Goal: Navigation & Orientation: Find specific page/section

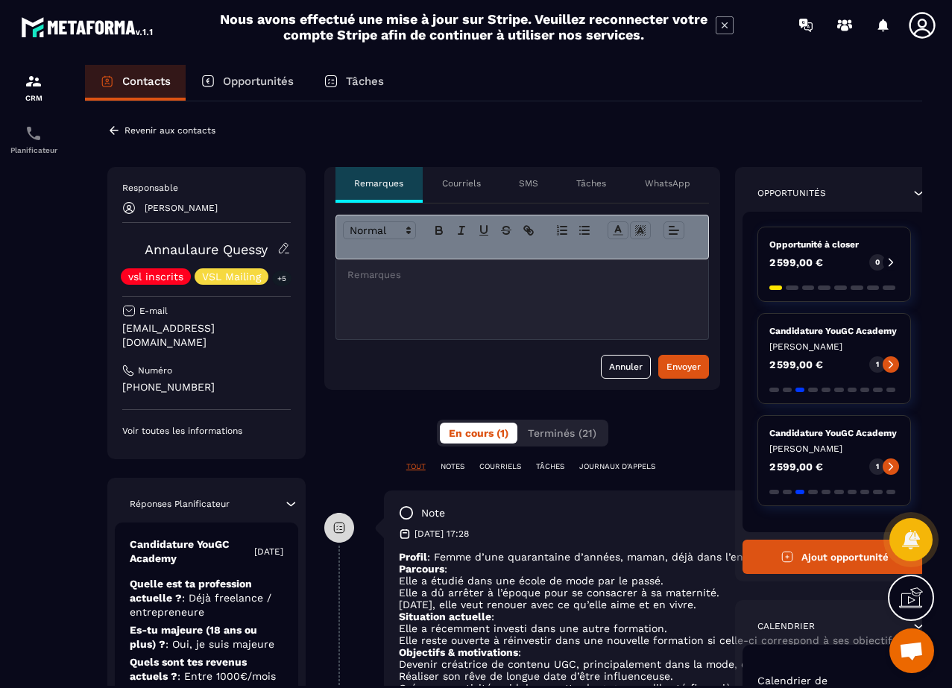
click at [557, 473] on div "TOUT NOTES COURRIELS TÂCHES JOURNAUX D'APPELS" at bounding box center [522, 475] width 396 height 29
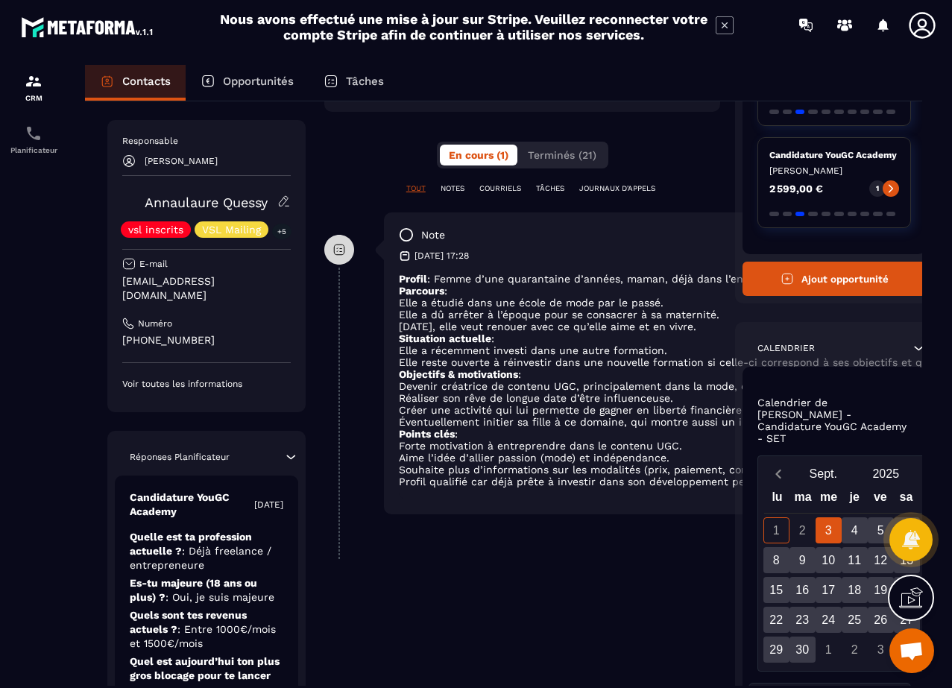
scroll to position [286, 1]
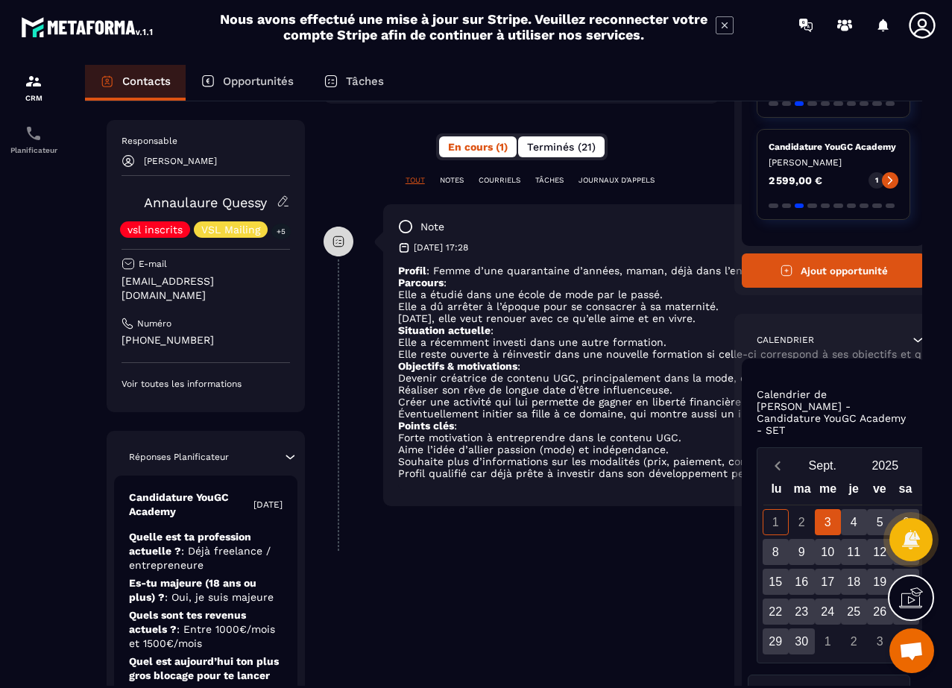
click at [568, 151] on span "Terminés (21)" at bounding box center [561, 147] width 69 height 12
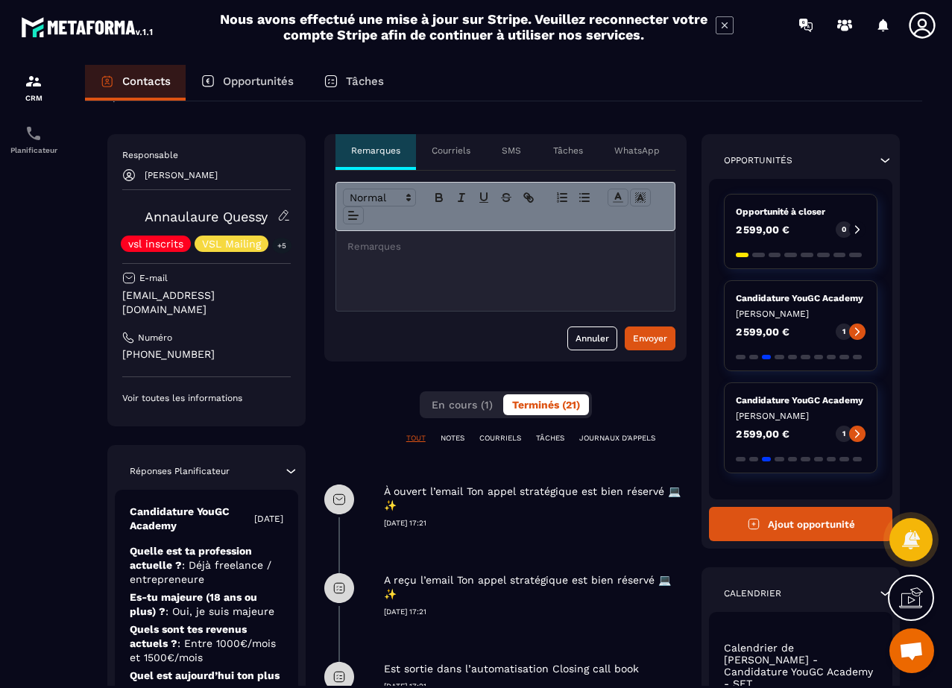
scroll to position [28, 0]
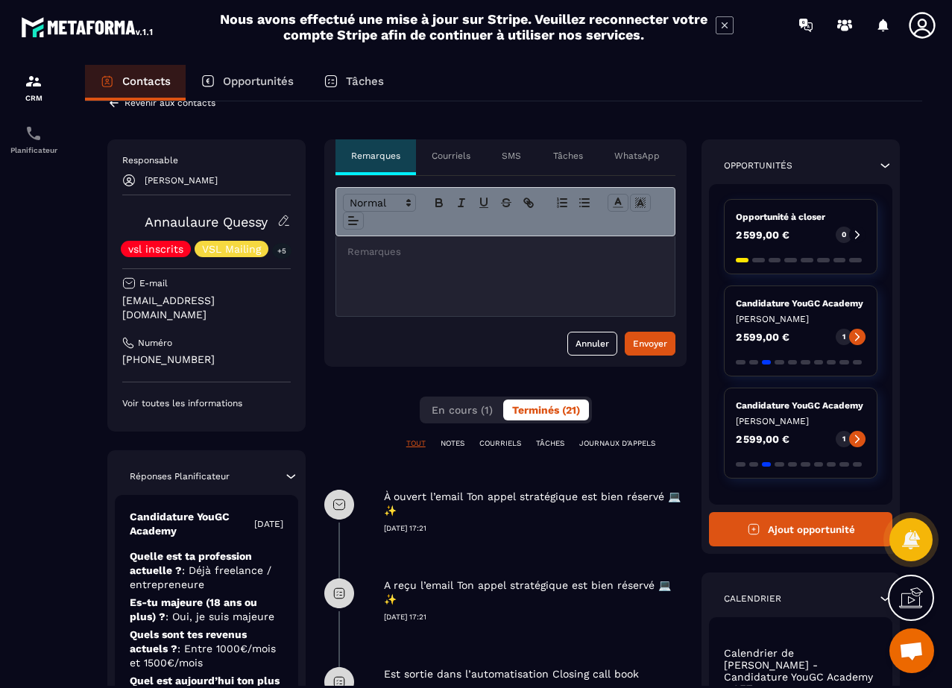
click at [551, 440] on p "TÂCHES" at bounding box center [550, 443] width 28 height 10
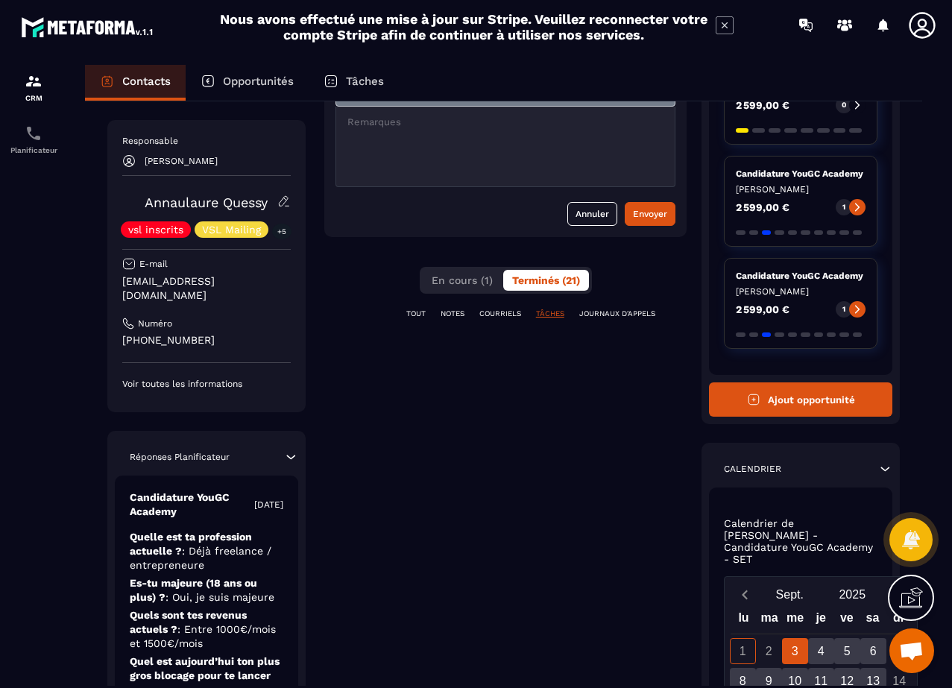
scroll to position [165, 0]
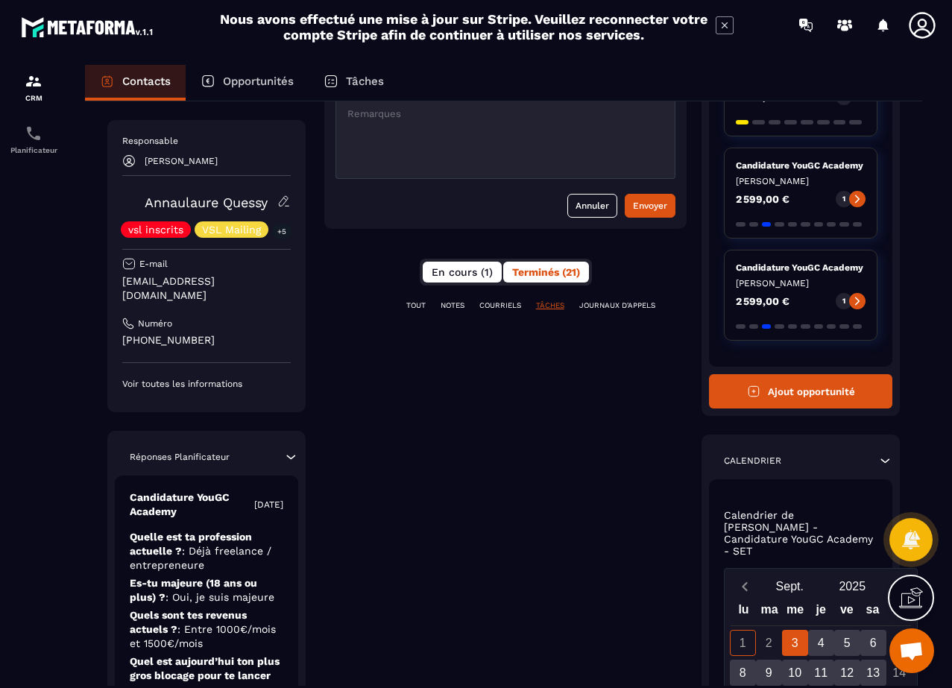
click at [486, 273] on span "En cours (1)" at bounding box center [461, 272] width 61 height 12
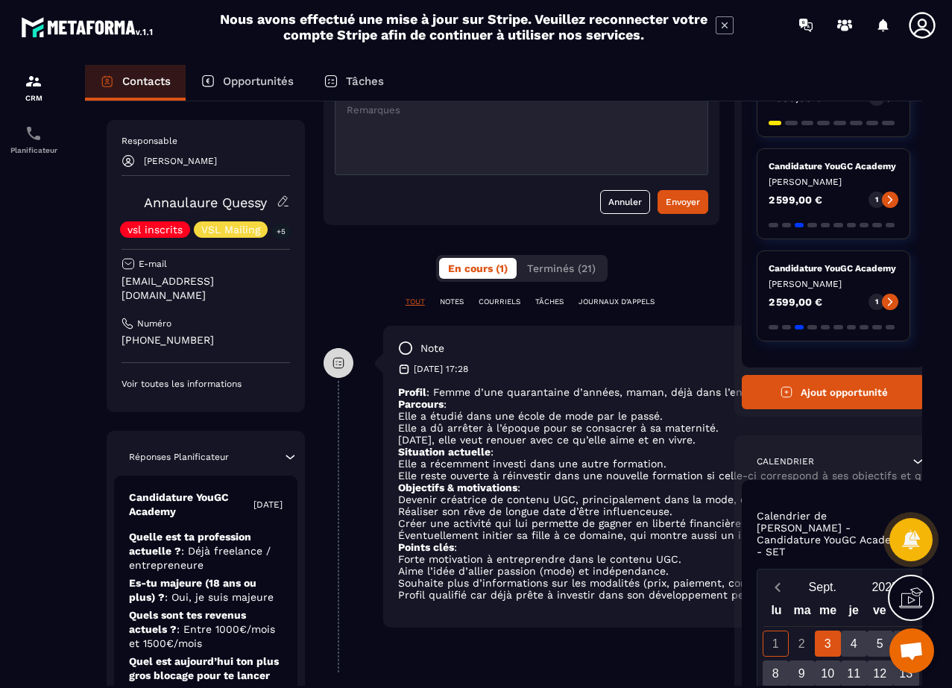
click at [556, 309] on div "TOUT NOTES COURRIELS TÂCHES JOURNAUX D'APPELS" at bounding box center [521, 311] width 396 height 29
click at [453, 304] on p "NOTES" at bounding box center [452, 302] width 24 height 10
click at [493, 302] on p "COURRIELS" at bounding box center [499, 302] width 42 height 10
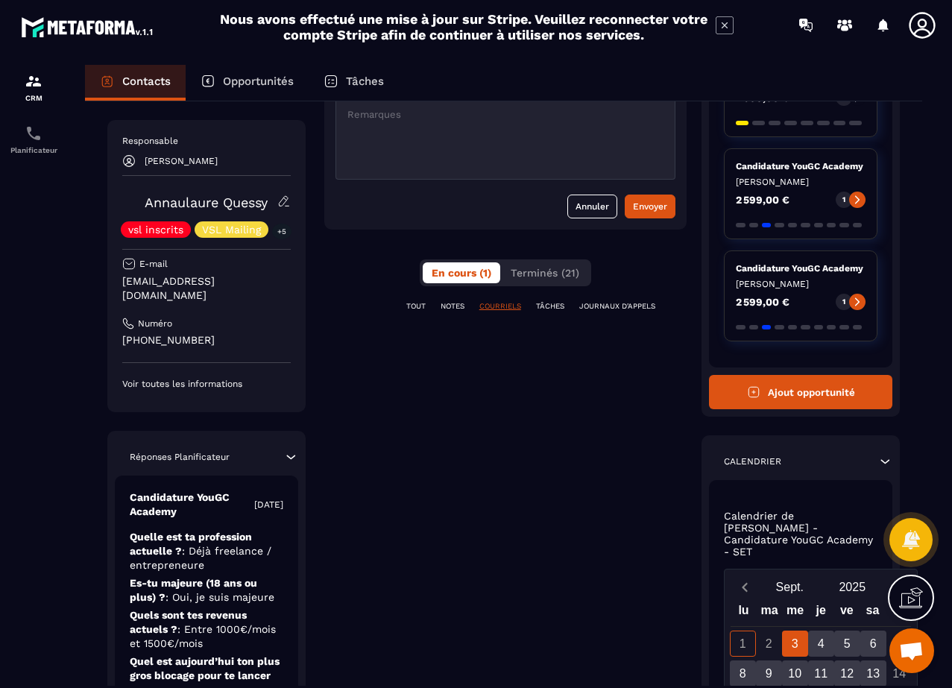
drag, startPoint x: 531, startPoint y: 308, endPoint x: 541, endPoint y: 306, distance: 9.8
click at [531, 308] on div "TOUT NOTES COURRIELS TÂCHES JOURNAUX D'APPELS" at bounding box center [505, 306] width 363 height 10
click at [542, 306] on p "TÂCHES" at bounding box center [550, 306] width 28 height 10
click at [618, 309] on p "JOURNAUX D'APPELS" at bounding box center [617, 306] width 76 height 10
click at [559, 307] on p "TÂCHES" at bounding box center [550, 306] width 28 height 10
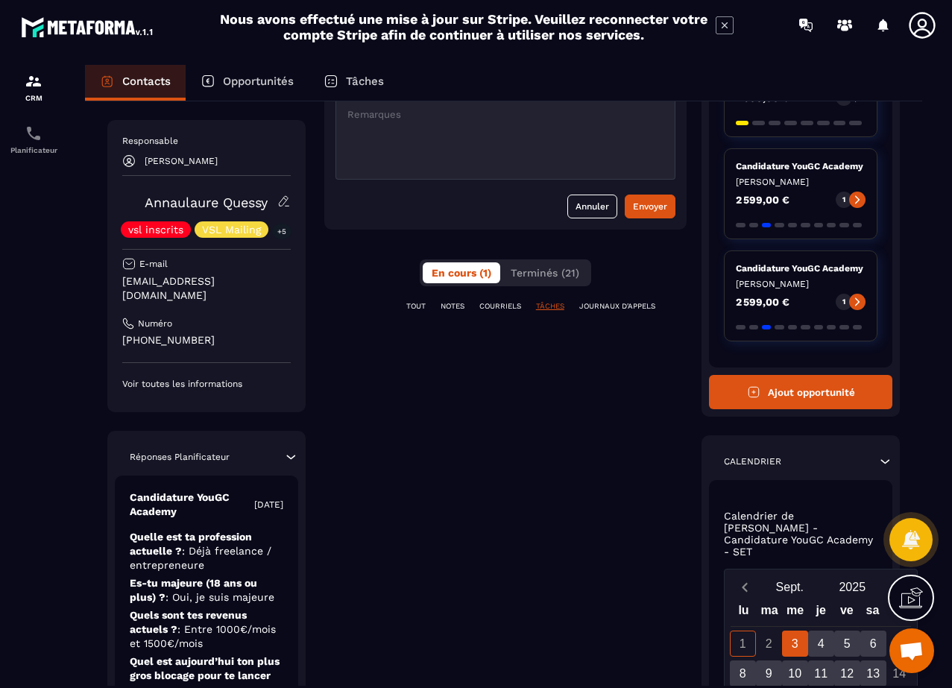
click at [409, 311] on p "TOUT" at bounding box center [415, 306] width 19 height 10
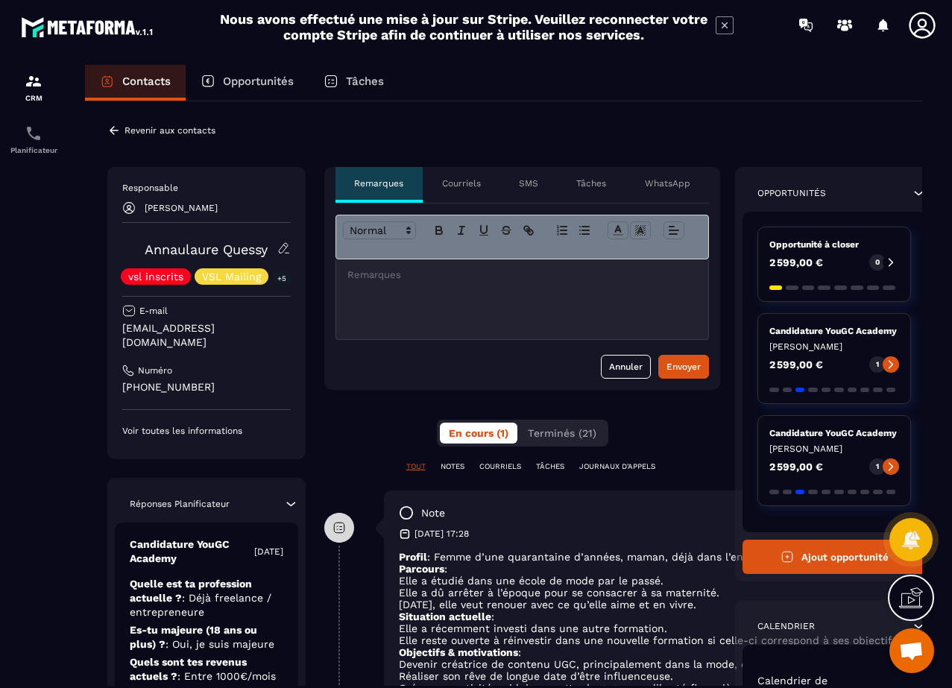
scroll to position [0, 0]
